Goal: Task Accomplishment & Management: Use online tool/utility

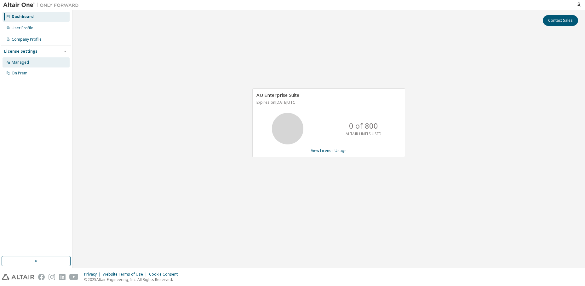
click at [36, 62] on div "Managed" at bounding box center [36, 62] width 67 height 10
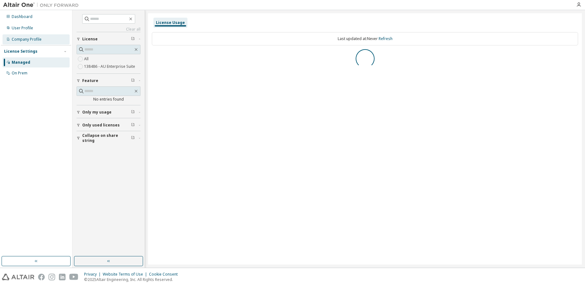
click at [46, 42] on div "Company Profile" at bounding box center [36, 39] width 67 height 10
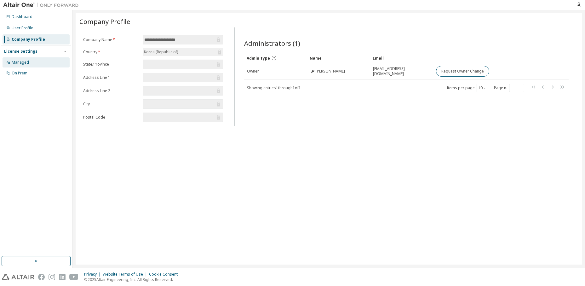
click at [44, 65] on div "Managed" at bounding box center [36, 62] width 67 height 10
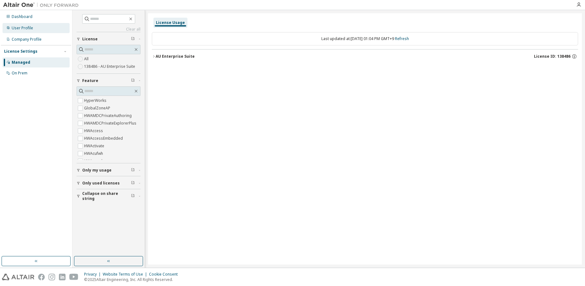
click at [40, 26] on div "User Profile" at bounding box center [36, 28] width 67 height 10
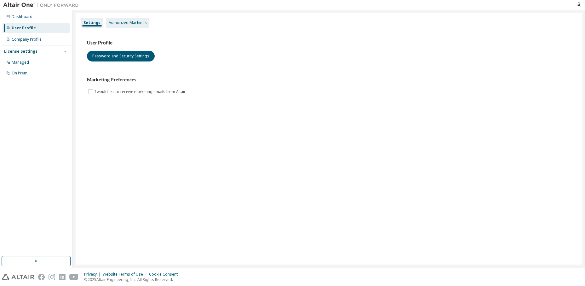
click at [121, 25] on div "Authorized Machines" at bounding box center [127, 23] width 43 height 10
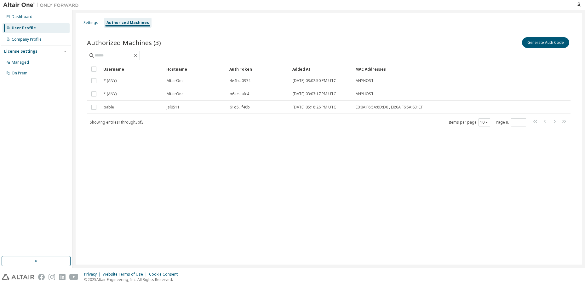
click at [495, 152] on div "Settings Authorized Machines Authorized Machines (3) Generate Auth Code Clear L…" at bounding box center [329, 138] width 506 height 251
drag, startPoint x: 472, startPoint y: 47, endPoint x: 460, endPoint y: 57, distance: 15.8
click at [472, 47] on div "Generate Auth Code" at bounding box center [450, 42] width 242 height 13
click at [540, 41] on button "Generate Auth Code" at bounding box center [545, 42] width 47 height 11
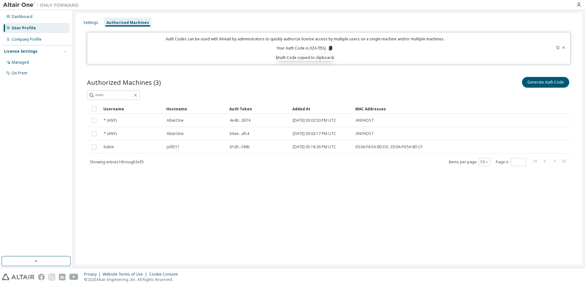
click at [331, 49] on icon at bounding box center [330, 48] width 3 height 4
click at [411, 218] on div "Settings Authorized Machines Auth Codes can be used with Almutil by administrat…" at bounding box center [329, 138] width 506 height 251
